Goal: Find specific page/section: Find specific page/section

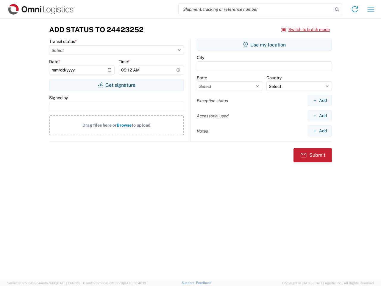
click at [256, 9] on input "search" at bounding box center [256, 9] width 154 height 11
click at [337, 10] on icon at bounding box center [337, 9] width 8 height 8
click at [355, 9] on icon at bounding box center [355, 9] width 10 height 10
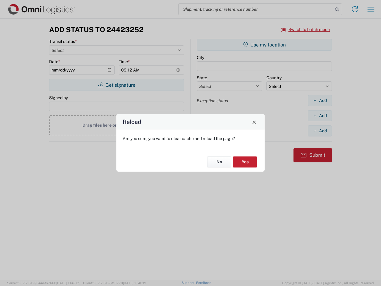
click at [371, 9] on div "Reload Are you sure, you want to clear cache and reload the page? No Yes" at bounding box center [190, 143] width 381 height 286
click at [306, 29] on div "Reload Are you sure, you want to clear cache and reload the page? No Yes" at bounding box center [190, 143] width 381 height 286
click at [117, 85] on div "Reload Are you sure, you want to clear cache and reload the page? No Yes" at bounding box center [190, 143] width 381 height 286
click at [265, 45] on div "Reload Are you sure, you want to clear cache and reload the page? No Yes" at bounding box center [190, 143] width 381 height 286
click at [320, 100] on div "Reload Are you sure, you want to clear cache and reload the page? No Yes" at bounding box center [190, 143] width 381 height 286
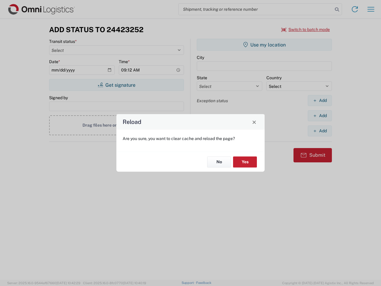
click at [320, 116] on div "Reload Are you sure, you want to clear cache and reload the page? No Yes" at bounding box center [190, 143] width 381 height 286
click at [320, 131] on div "Reload Are you sure, you want to clear cache and reload the page? No Yes" at bounding box center [190, 143] width 381 height 286
